Goal: Task Accomplishment & Management: Manage account settings

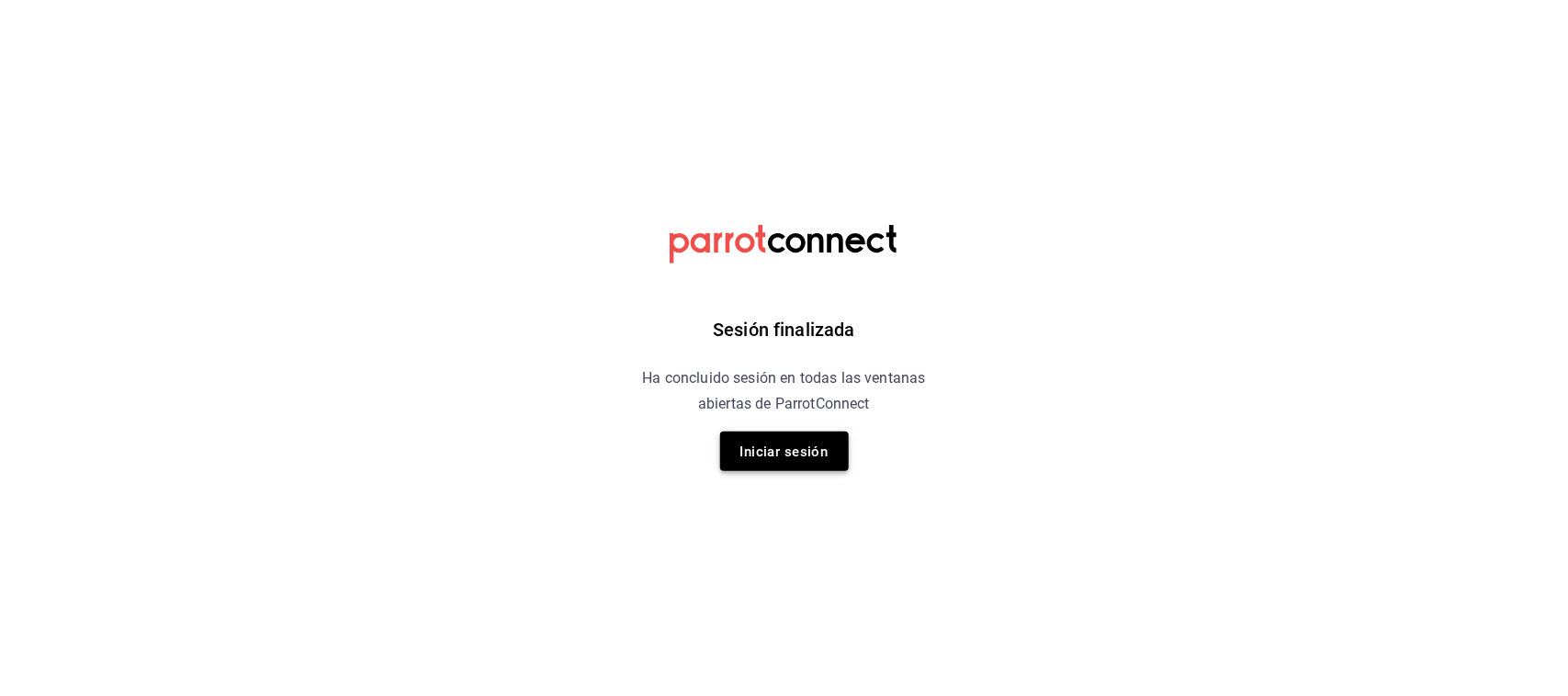
click at [764, 437] on button "Iniciar sesión" at bounding box center [784, 452] width 128 height 40
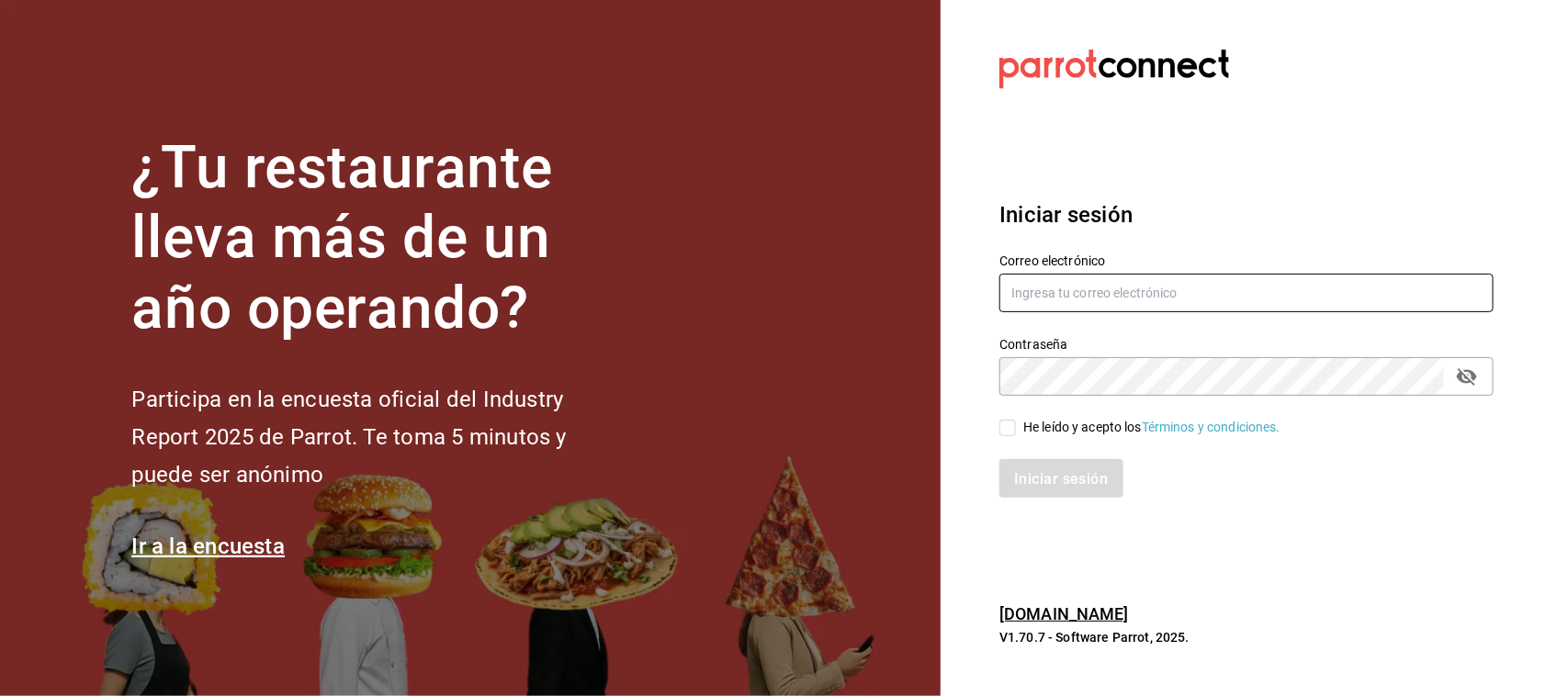
type input "[DOMAIN_NAME][EMAIL_ADDRESS][DOMAIN_NAME]"
click at [1011, 429] on input "He leído y acepto los Términos y condiciones." at bounding box center [1008, 428] width 17 height 17
checkbox input "true"
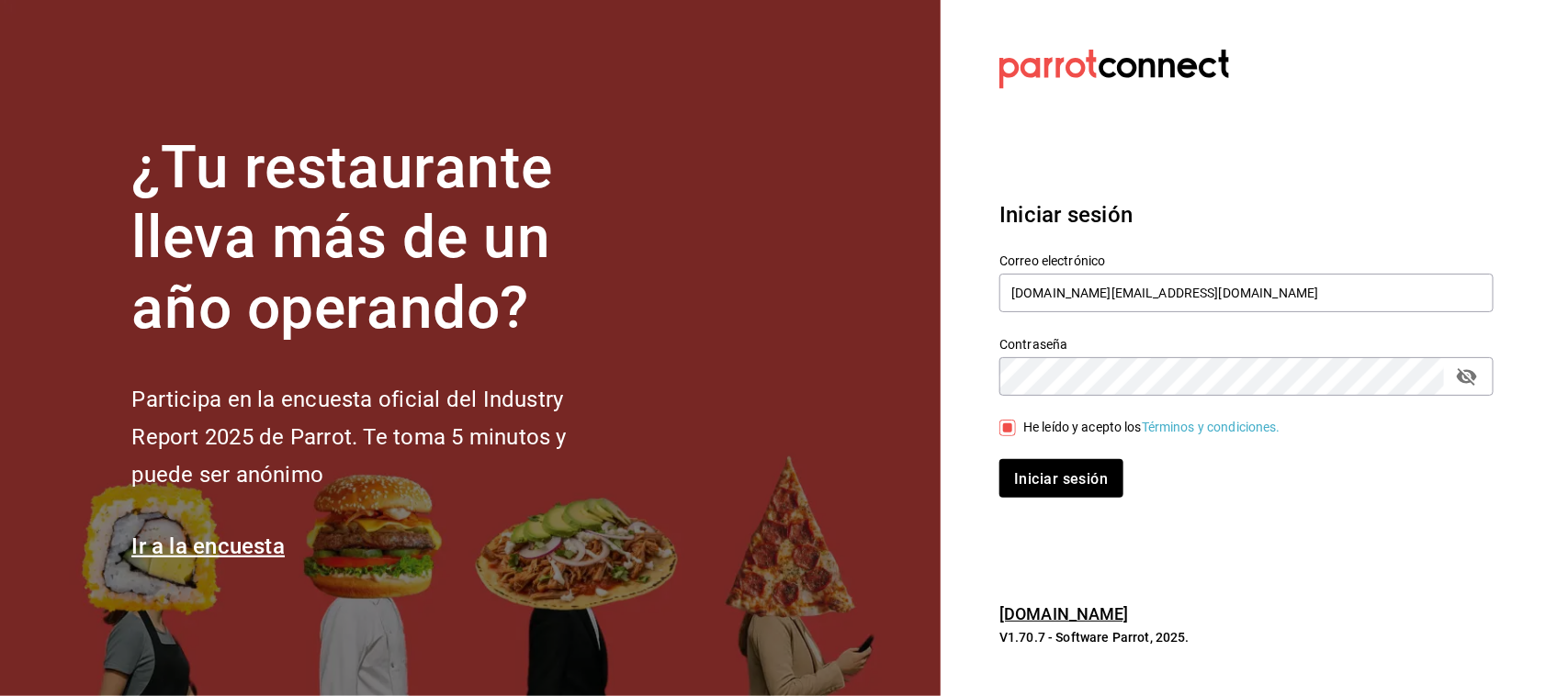
click at [1462, 379] on icon "campo de contraseña" at bounding box center [1466, 377] width 20 height 18
